Goal: Register for event/course

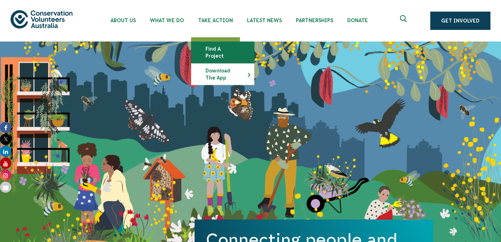
click at [225, 50] on link "Find a project" at bounding box center [223, 52] width 63 height 21
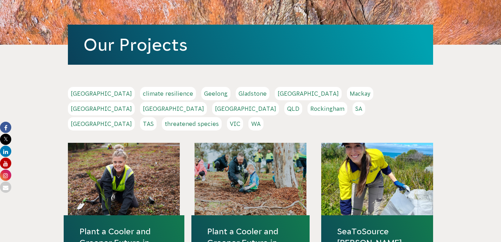
scroll to position [89, 0]
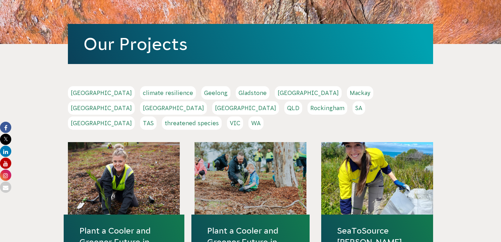
click at [135, 117] on link "[GEOGRAPHIC_DATA]" at bounding box center [101, 123] width 67 height 13
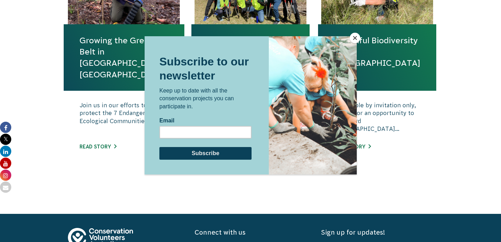
scroll to position [317, 0]
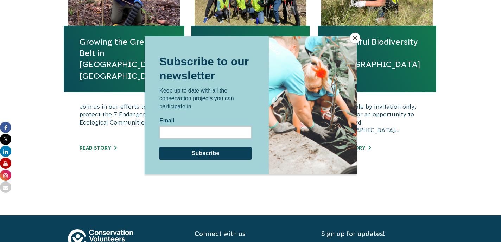
click at [353, 40] on button "Close" at bounding box center [355, 38] width 11 height 11
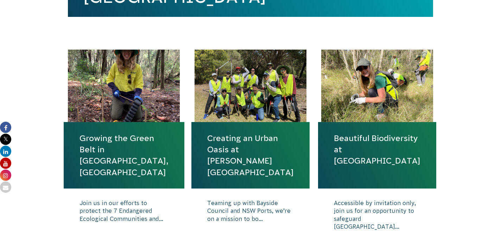
scroll to position [222, 0]
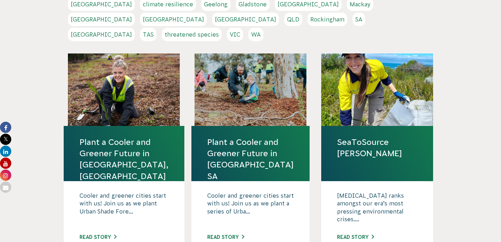
scroll to position [170, 0]
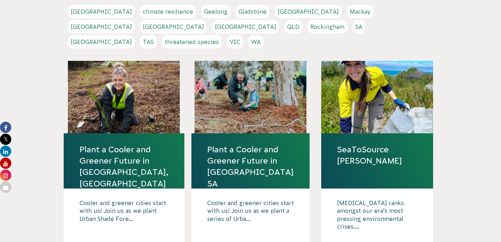
click at [207, 20] on link "NSW" at bounding box center [173, 26] width 67 height 13
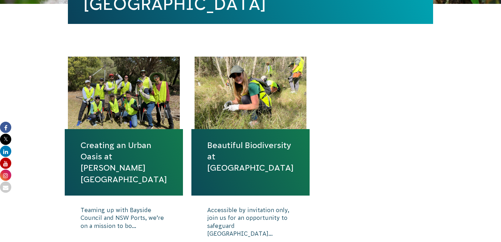
scroll to position [253, 0]
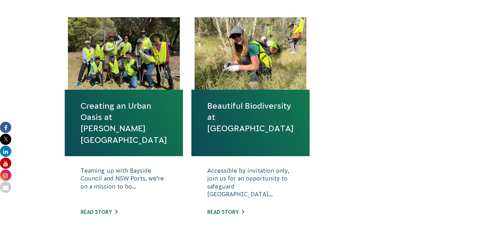
click at [141, 121] on link "Creating an Urban Oasis at [PERSON_NAME][GEOGRAPHIC_DATA]" at bounding box center [124, 122] width 87 height 45
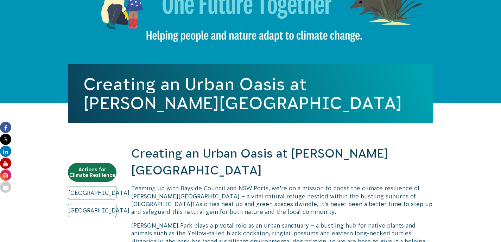
scroll to position [116, 0]
